Goal: Information Seeking & Learning: Understand process/instructions

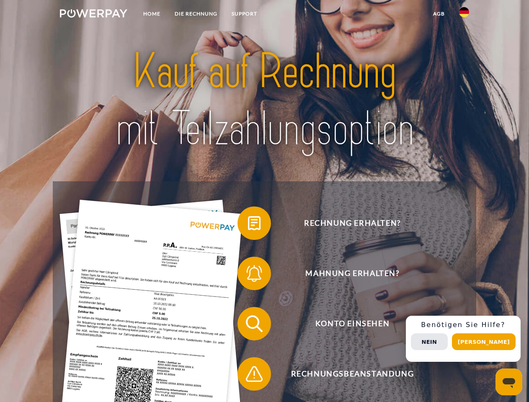
click at [93, 15] on img at bounding box center [93, 13] width 67 height 8
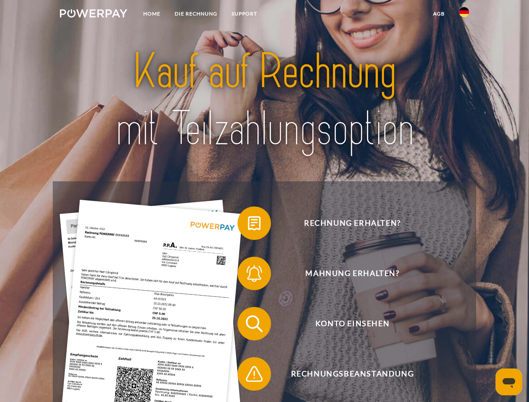
click at [464, 15] on img at bounding box center [464, 12] width 10 height 10
click at [438, 14] on link "agb" at bounding box center [439, 13] width 26 height 15
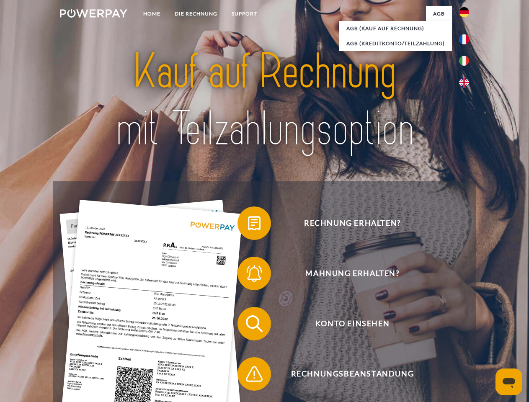
click at [248, 225] on span at bounding box center [242, 223] width 42 height 42
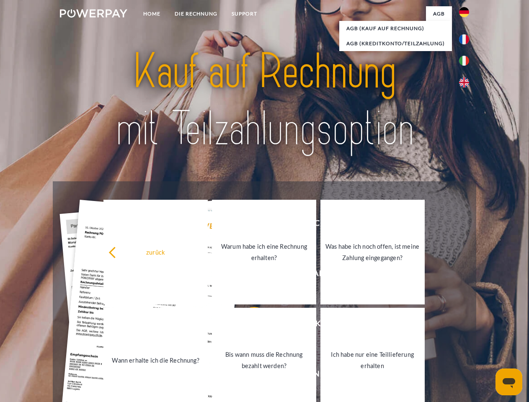
click at [248, 275] on link "Warum habe ich eine Rechnung erhalten?" at bounding box center [264, 252] width 104 height 105
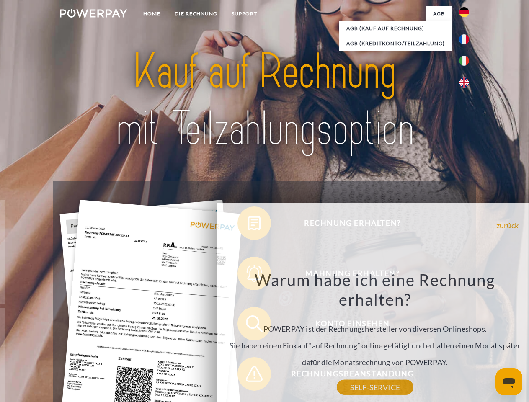
click at [248, 325] on div "Warum habe ich eine Rechnung erhalten? POWERPAY ist der Rechnungshersteller von…" at bounding box center [375, 329] width 306 height 118
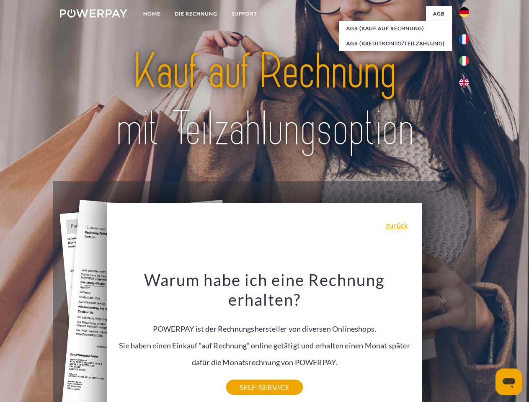
click at [248, 375] on div "Warum habe ich eine Rechnung erhalten? POWERPAY ist der Rechnungshersteller von…" at bounding box center [265, 329] width 306 height 118
click at [466, 339] on div "Rechnung erhalten? Mahnung erhalten? Konto einsehen" at bounding box center [264, 348] width 423 height 335
click at [445, 340] on span "Konto einsehen" at bounding box center [351, 323] width 205 height 33
click at [486, 342] on header "Home DIE RECHNUNG SUPPORT" at bounding box center [264, 289] width 529 height 578
